Goal: Task Accomplishment & Management: Use online tool/utility

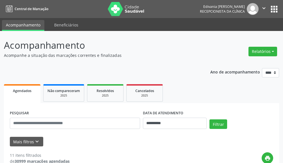
drag, startPoint x: 281, startPoint y: 0, endPoint x: 212, endPoint y: 43, distance: 81.8
click at [212, 43] on header "Acompanhamento Acompanhe a situação das marcações correntes e finalizadas Relat…" at bounding box center [142, 48] width 276 height 20
click at [265, 48] on button "Relatórios" at bounding box center [263, 52] width 29 height 10
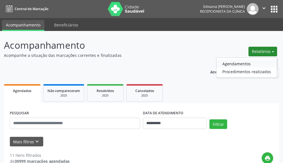
click at [241, 62] on link "Agendamentos" at bounding box center [247, 64] width 60 height 8
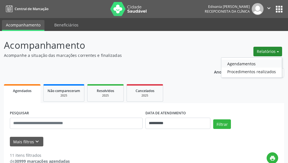
select select "*"
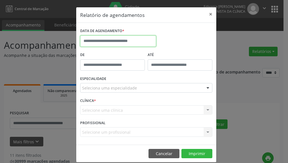
click at [139, 42] on input "text" at bounding box center [118, 40] width 76 height 11
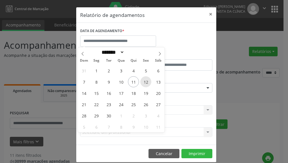
click at [146, 81] on span "12" at bounding box center [145, 81] width 11 height 11
type input "**********"
click at [146, 81] on span "12" at bounding box center [145, 81] width 11 height 11
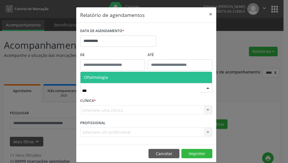
type input "****"
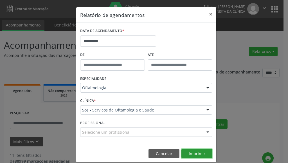
click at [195, 152] on button "Imprimir" at bounding box center [196, 154] width 31 height 10
